Goal: Communication & Community: Answer question/provide support

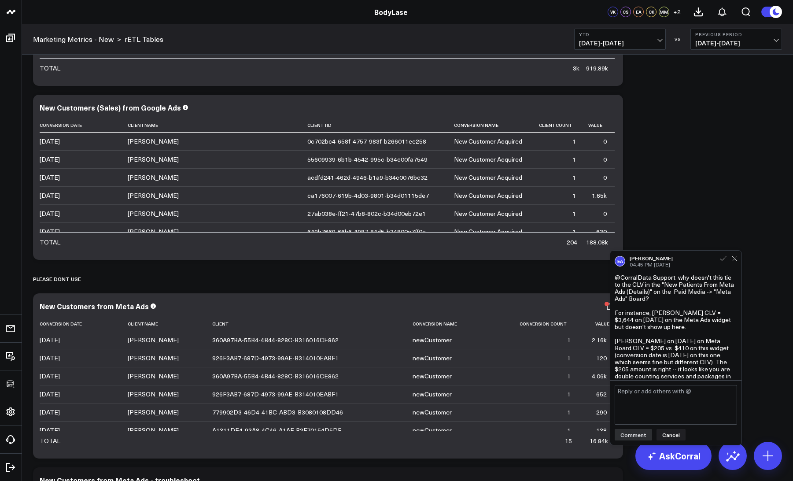
scroll to position [284, 0]
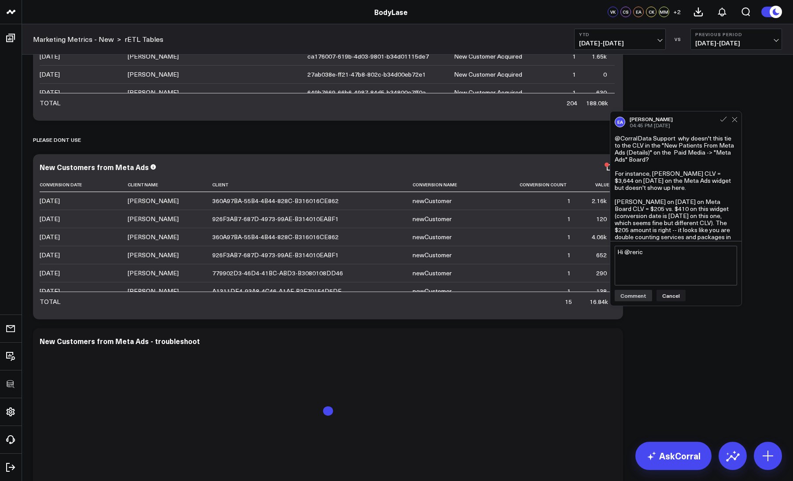
click at [651, 258] on textarea "Hi @reric" at bounding box center [676, 266] width 122 height 40
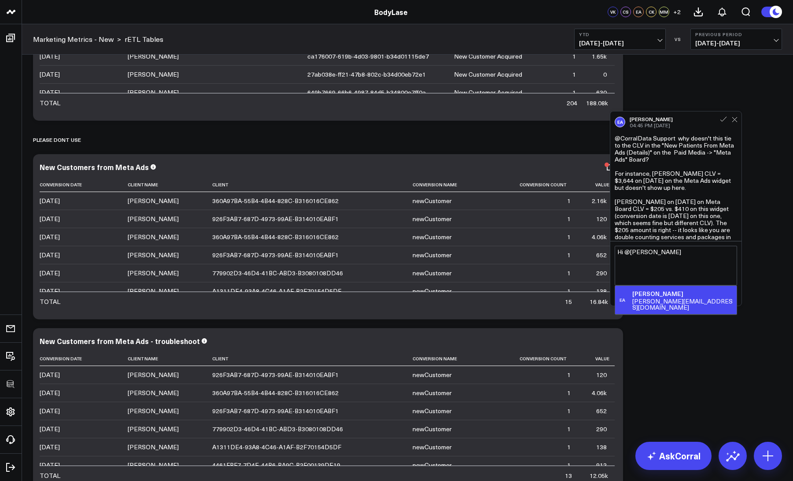
click at [696, 294] on div "[PERSON_NAME]" at bounding box center [683, 293] width 101 height 9
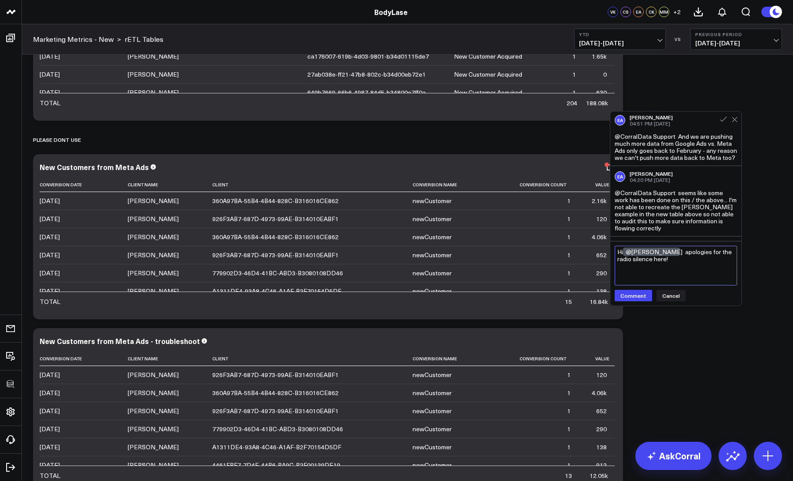
scroll to position [307, 0]
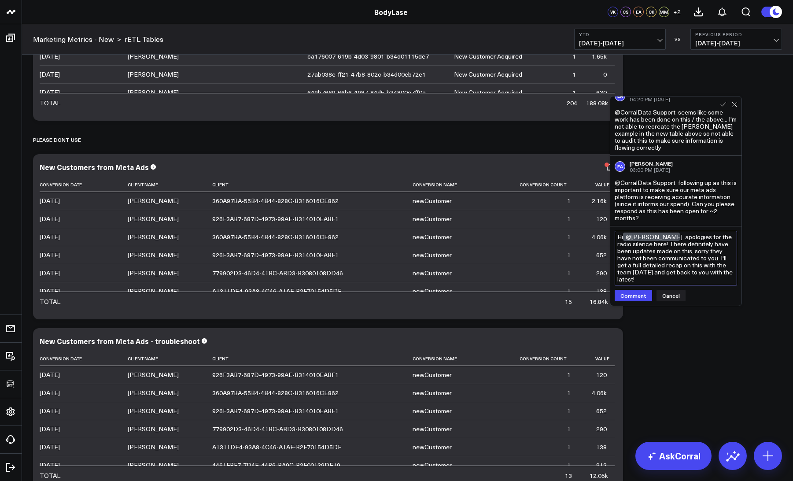
click at [680, 253] on textarea "Hi @[PERSON_NAME] apologies for the radio silence here! There definitely have b…" at bounding box center [676, 258] width 122 height 55
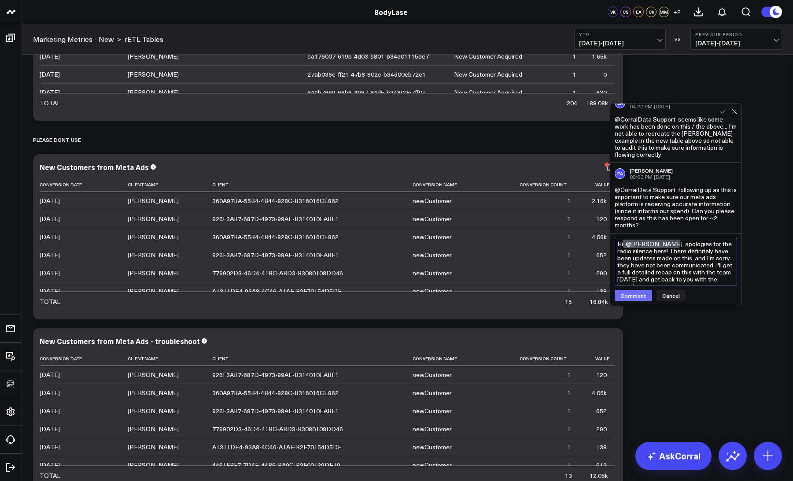
type textarea "Hi @[PERSON_NAME] apologies for the radio silence here! There definitely have b…"
click at [636, 296] on button "Comment" at bounding box center [633, 295] width 37 height 11
